Goal: Find specific page/section: Find specific page/section

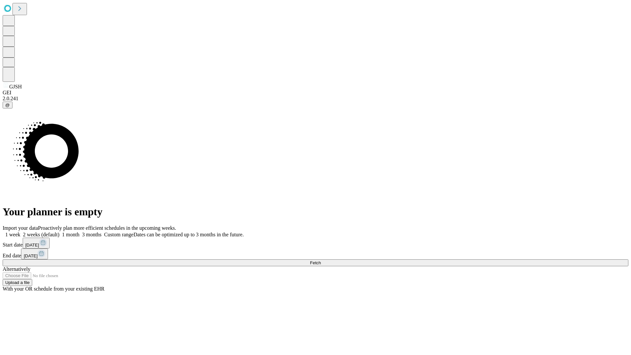
click at [321, 260] on span "Fetch" at bounding box center [315, 262] width 11 height 5
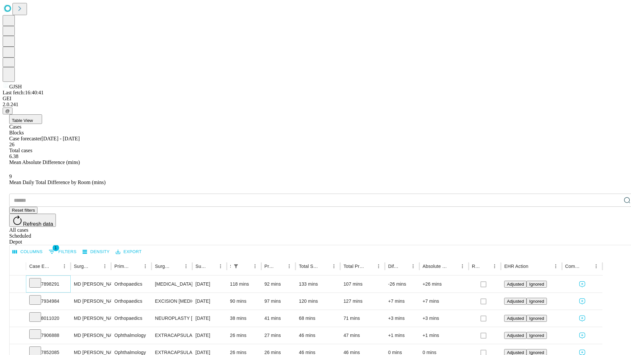
click at [38, 279] on icon at bounding box center [35, 282] width 7 height 7
